Goal: Information Seeking & Learning: Learn about a topic

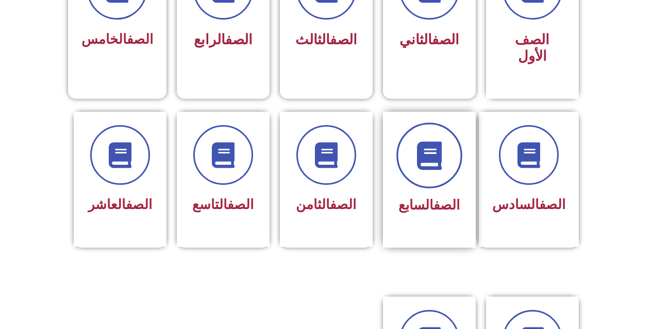
scroll to position [361, 0]
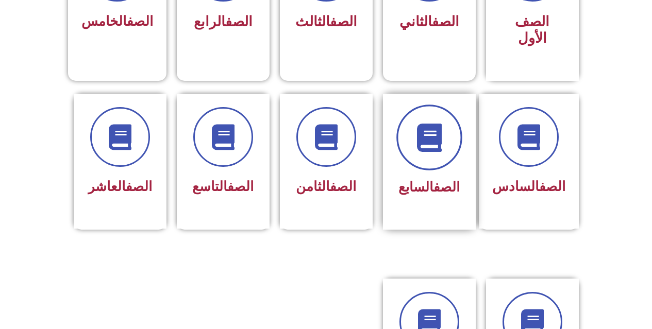
click at [446, 139] on span at bounding box center [429, 138] width 66 height 66
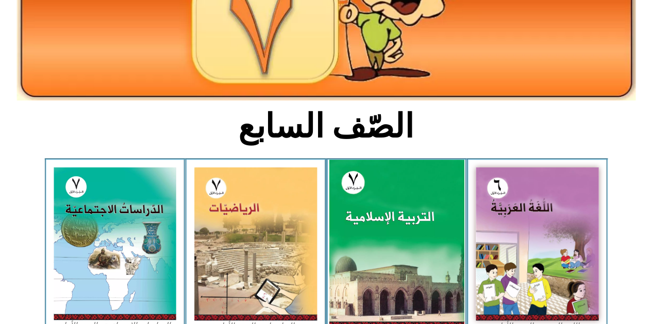
scroll to position [258, 0]
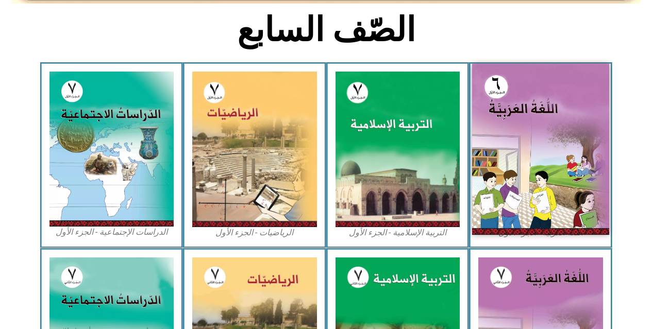
click at [487, 150] on img at bounding box center [540, 149] width 137 height 171
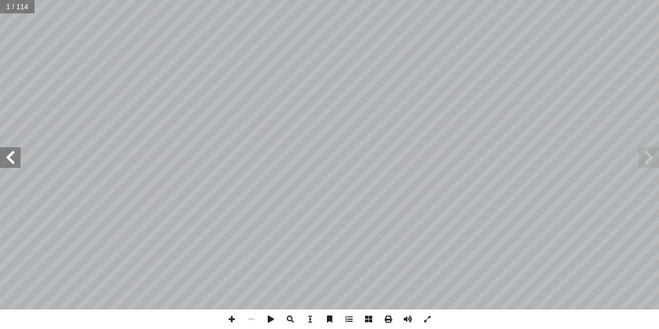
click at [12, 164] on span at bounding box center [10, 157] width 21 height 21
click at [11, 164] on span at bounding box center [10, 157] width 21 height 21
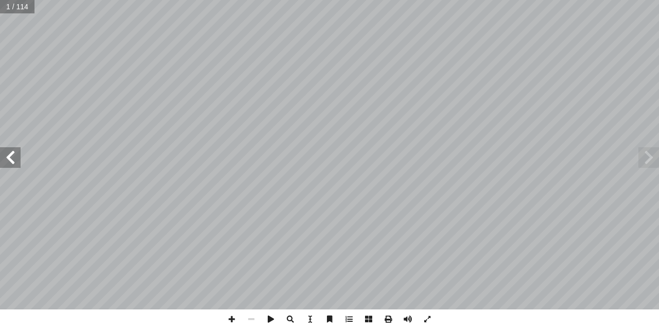
click at [11, 164] on span at bounding box center [10, 157] width 21 height 21
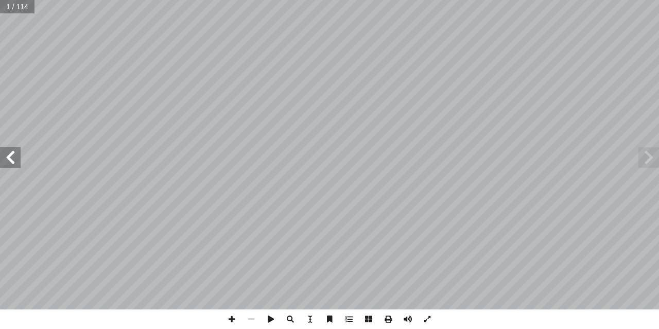
click at [11, 164] on span at bounding box center [10, 157] width 21 height 21
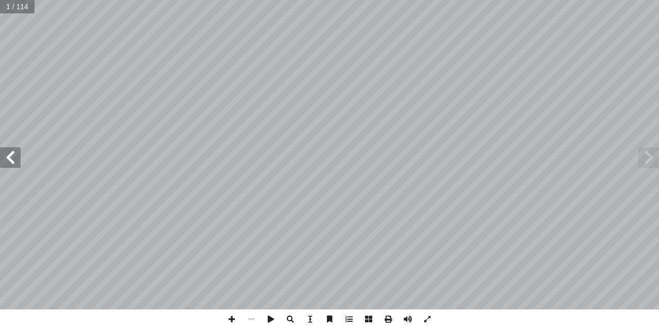
click at [11, 164] on span at bounding box center [10, 157] width 21 height 21
click at [14, 167] on div "١٢ ا � ك َ ع ُ ة َ ين ِ د َ م ِ د َ ى ي َ ل َ ع ْ ت َ س � س � ا َ ت َ ين ِ خ � …" at bounding box center [329, 155] width 659 height 310
click at [11, 162] on span at bounding box center [10, 157] width 21 height 21
click at [10, 162] on span at bounding box center [10, 157] width 21 height 21
click at [648, 165] on span at bounding box center [649, 157] width 21 height 21
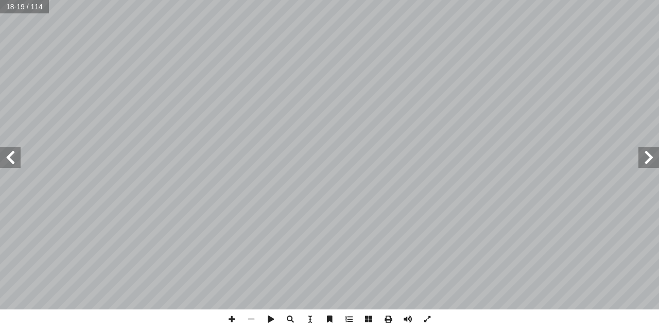
click at [9, 167] on span at bounding box center [10, 157] width 21 height 21
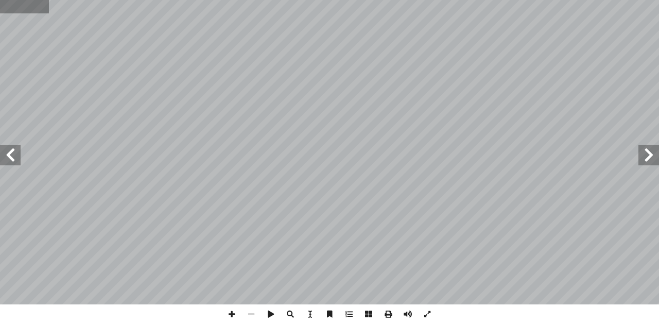
click at [12, 2] on input "text" at bounding box center [24, 6] width 48 height 13
type input "**"
click at [25, 10] on input "text" at bounding box center [24, 6] width 48 height 13
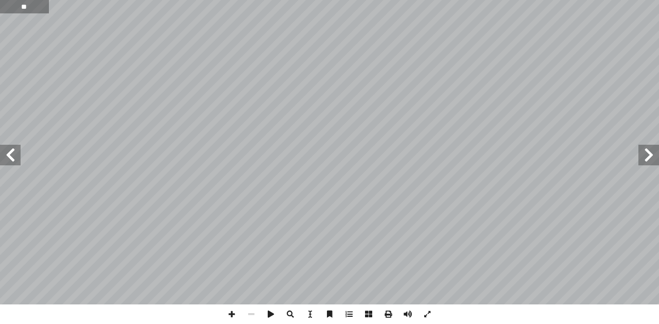
type input "**"
click at [8, 160] on span at bounding box center [10, 155] width 21 height 21
click at [8, 154] on span at bounding box center [10, 155] width 21 height 21
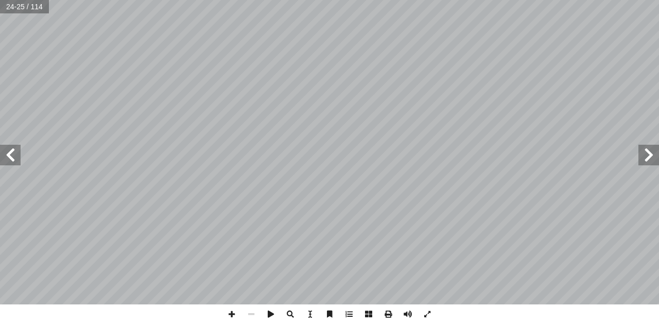
click at [8, 154] on span at bounding box center [10, 155] width 21 height 21
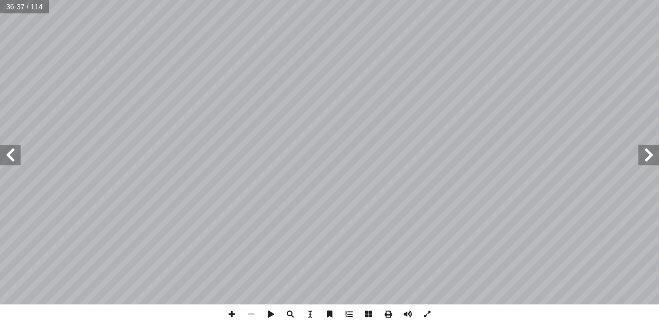
drag, startPoint x: 13, startPoint y: 158, endPoint x: 651, endPoint y: 157, distance: 637.3
click at [651, 157] on span at bounding box center [649, 155] width 21 height 21
click at [659, 150] on span at bounding box center [649, 155] width 21 height 21
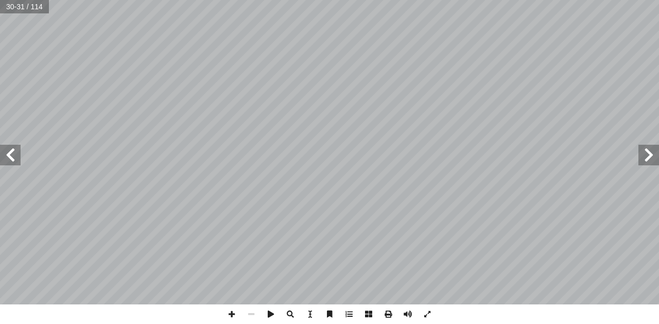
click at [659, 150] on span at bounding box center [649, 155] width 21 height 21
click at [17, 151] on span at bounding box center [10, 155] width 21 height 21
click at [234, 317] on span at bounding box center [232, 314] width 20 height 20
click at [255, 318] on span at bounding box center [252, 314] width 20 height 20
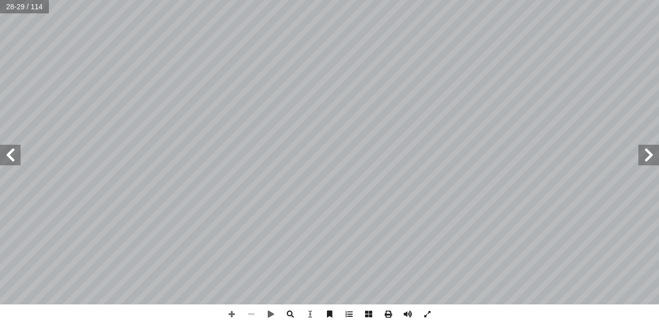
click at [255, 318] on span at bounding box center [252, 314] width 20 height 20
click at [233, 321] on span at bounding box center [232, 314] width 20 height 20
click at [350, 311] on span at bounding box center [350, 314] width 20 height 20
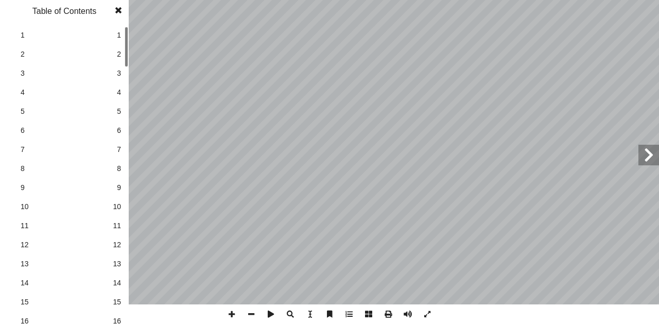
click at [350, 311] on span at bounding box center [350, 314] width 20 height 20
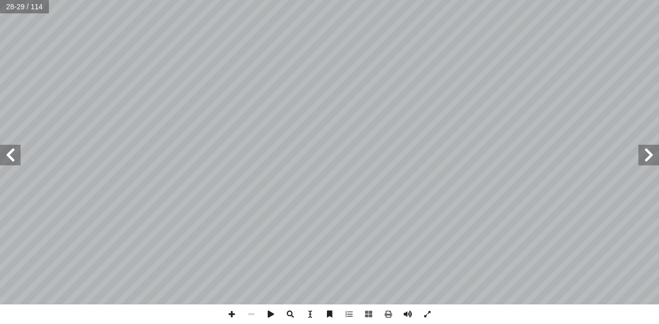
click at [646, 147] on span at bounding box center [649, 155] width 21 height 21
click at [645, 165] on span at bounding box center [649, 155] width 21 height 21
click at [646, 165] on div "٢٠ . « َص ِص َ ن َ ا ْلق َ س ْ أح َ ك ْ ي َ ل َ ɜص ع ُ ْ َنُ نق َ ن » َعالى: ل …" at bounding box center [329, 152] width 659 height 304
click at [652, 164] on span at bounding box center [649, 155] width 21 height 21
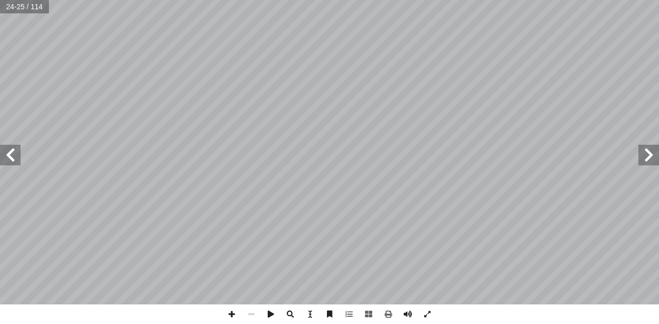
click at [652, 164] on span at bounding box center [649, 155] width 21 height 21
click at [651, 157] on span at bounding box center [649, 155] width 21 height 21
click at [0, 161] on span at bounding box center [10, 155] width 21 height 21
click at [0, 151] on span at bounding box center [10, 155] width 21 height 21
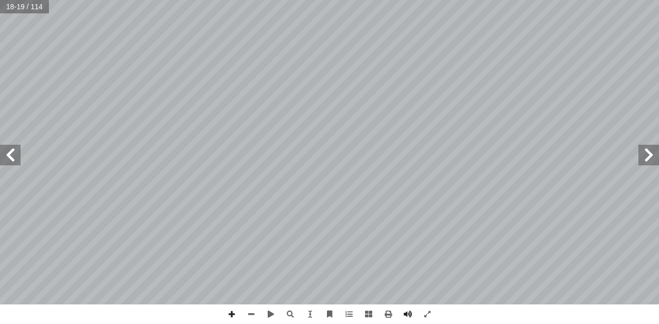
click at [0, 151] on span at bounding box center [10, 155] width 21 height 21
click at [3, 147] on span at bounding box center [10, 155] width 21 height 21
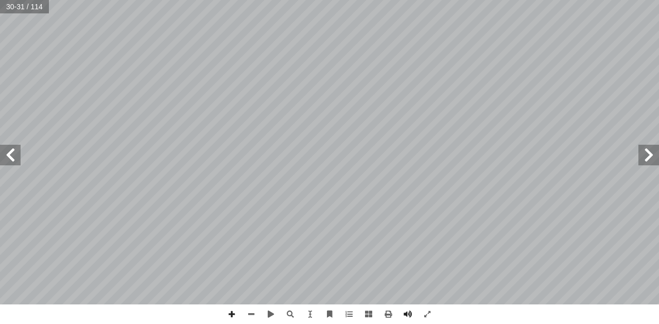
click at [646, 154] on span at bounding box center [649, 155] width 21 height 21
click at [229, 313] on span at bounding box center [232, 314] width 20 height 20
click at [27, 2] on input "text" at bounding box center [24, 6] width 48 height 13
type input "**"
click at [651, 161] on span at bounding box center [649, 155] width 21 height 21
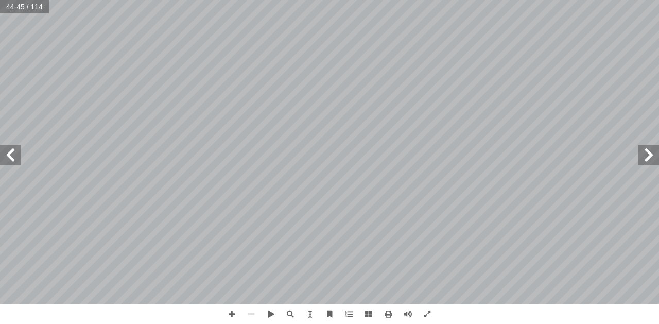
click at [640, 161] on div "3 ٨ ها؟ ِّ م أ � ِ ل ِ ة َ ميذ ْ ل ِّ الت ِ ذار ِ ت ْ اع ُ ب َ ب َ - ما س ٢ ماذ…" at bounding box center [329, 152] width 659 height 304
click at [642, 161] on span at bounding box center [649, 155] width 21 height 21
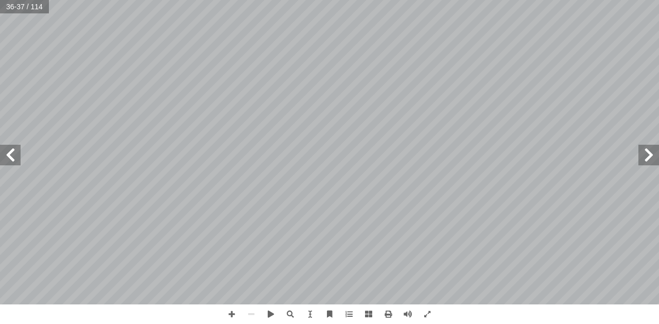
click at [642, 161] on span at bounding box center [649, 155] width 21 height 21
click at [651, 149] on span at bounding box center [649, 155] width 21 height 21
click at [636, 122] on div "٢ 4 : ٌ ة َ اء َ ض ِ ٕ ا : ٌ ة َ اء َ ض ِ ٕ ا � ل ِ ق َ ي � َ � ، � ي ِ اع َ م …" at bounding box center [329, 152] width 659 height 304
